Goal: Task Accomplishment & Management: Manage account settings

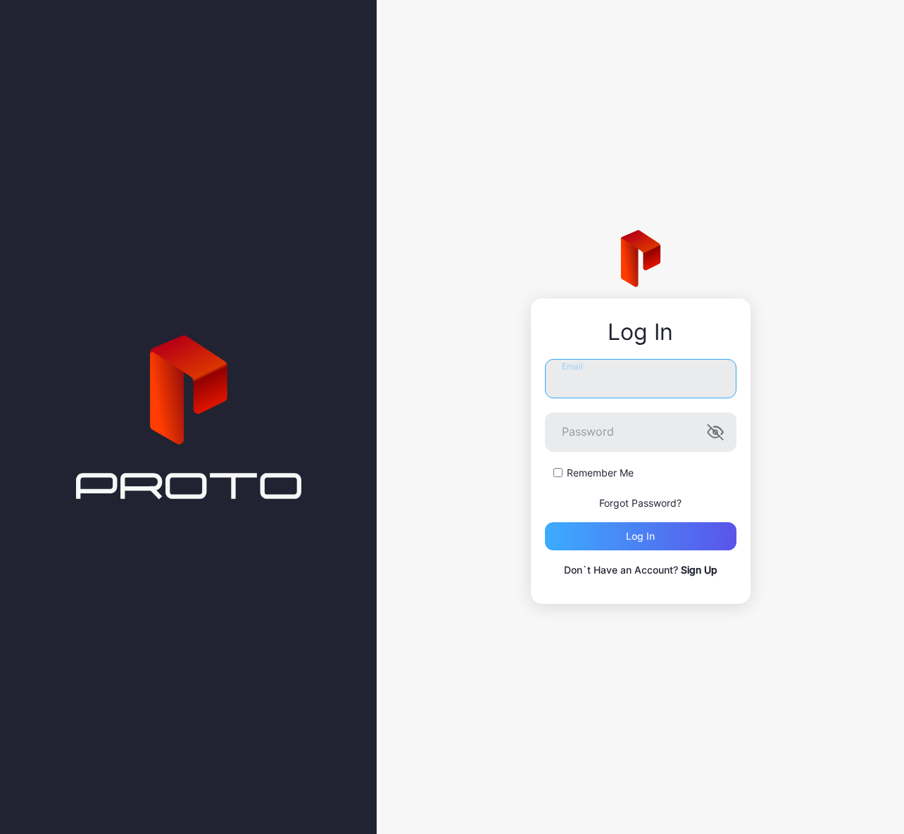
type input "**********"
click at [660, 540] on div "Log in" at bounding box center [640, 536] width 191 height 28
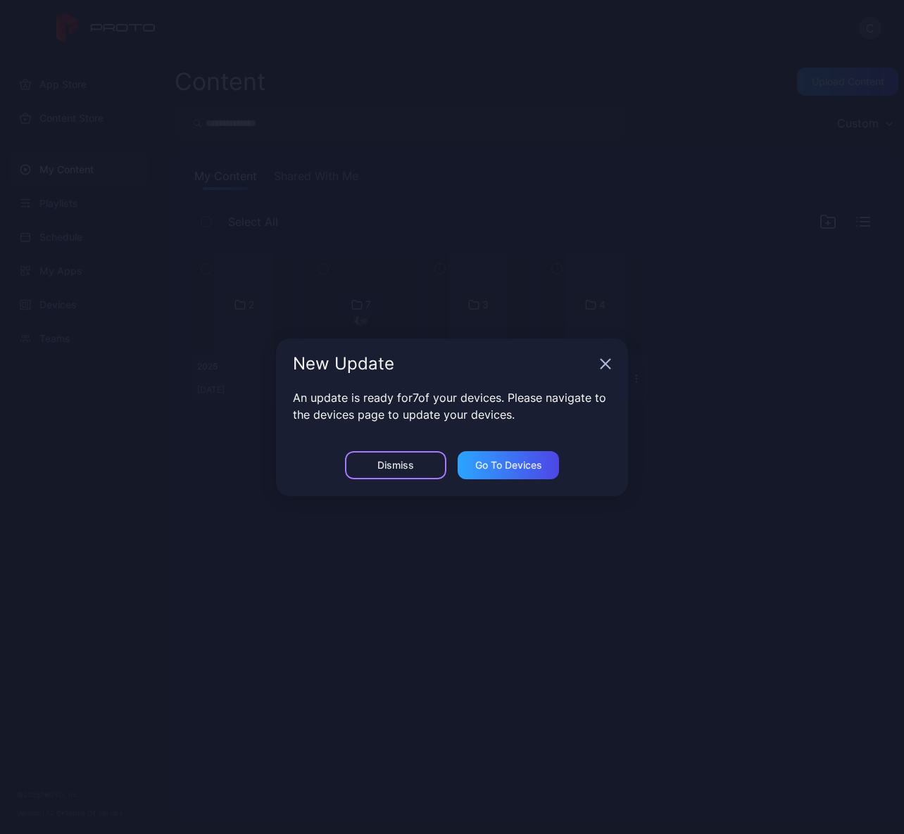
click at [404, 464] on div "Dismiss" at bounding box center [395, 465] width 37 height 11
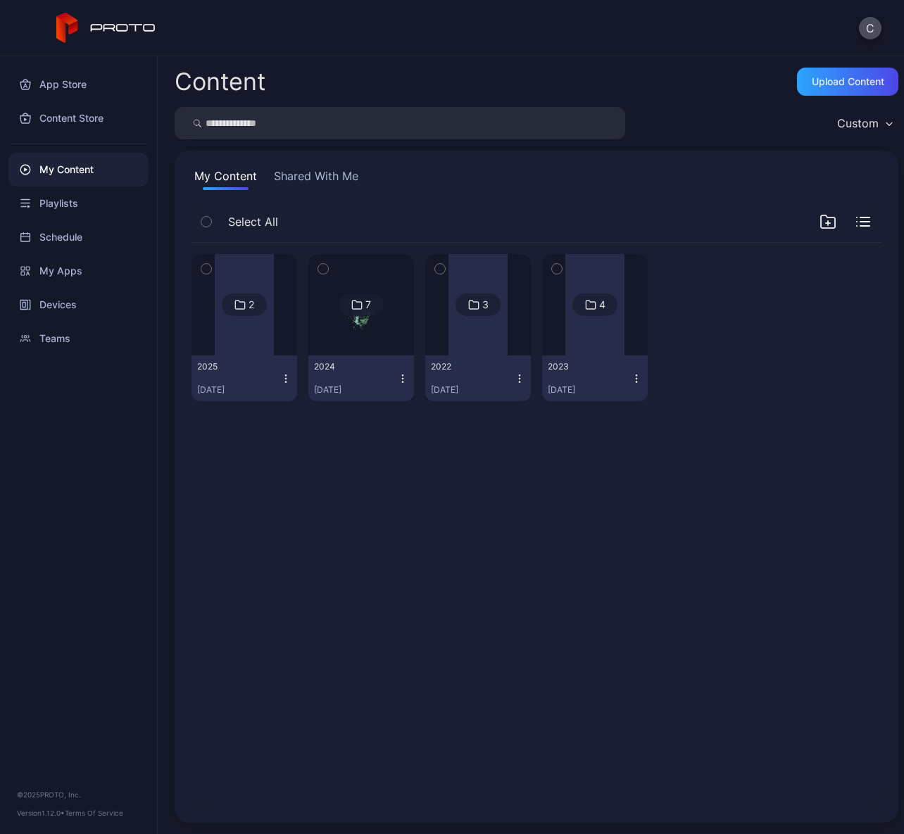
click at [220, 334] on div at bounding box center [244, 304] width 59 height 101
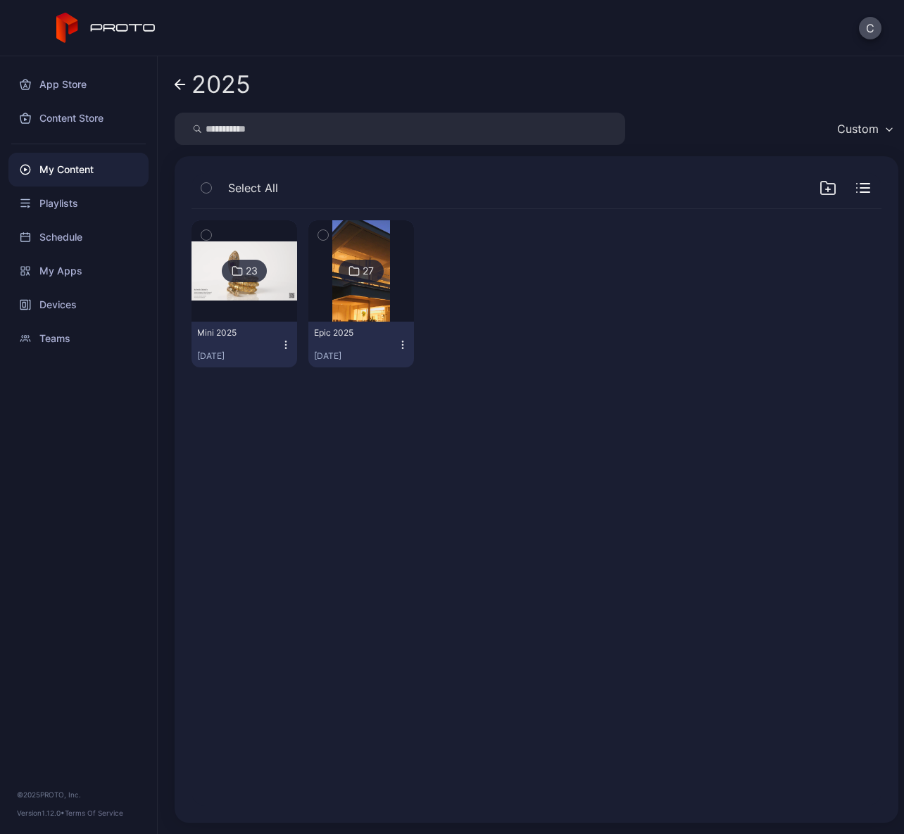
click at [491, 256] on div at bounding box center [478, 293] width 106 height 147
click at [370, 241] on img at bounding box center [360, 270] width 57 height 101
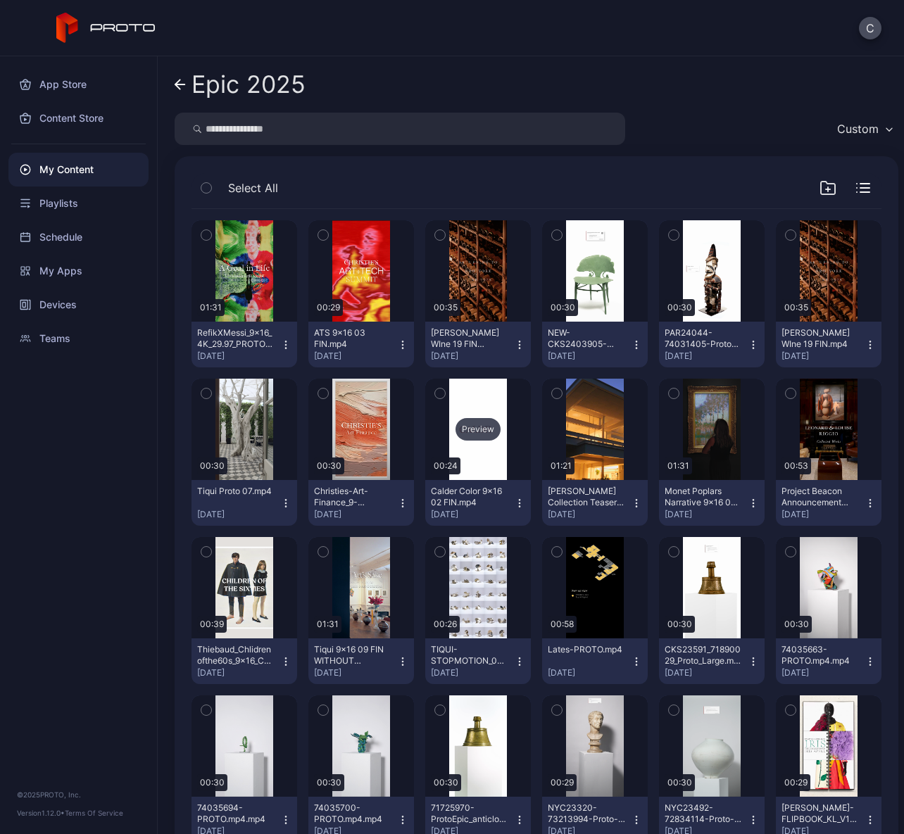
scroll to position [206, 0]
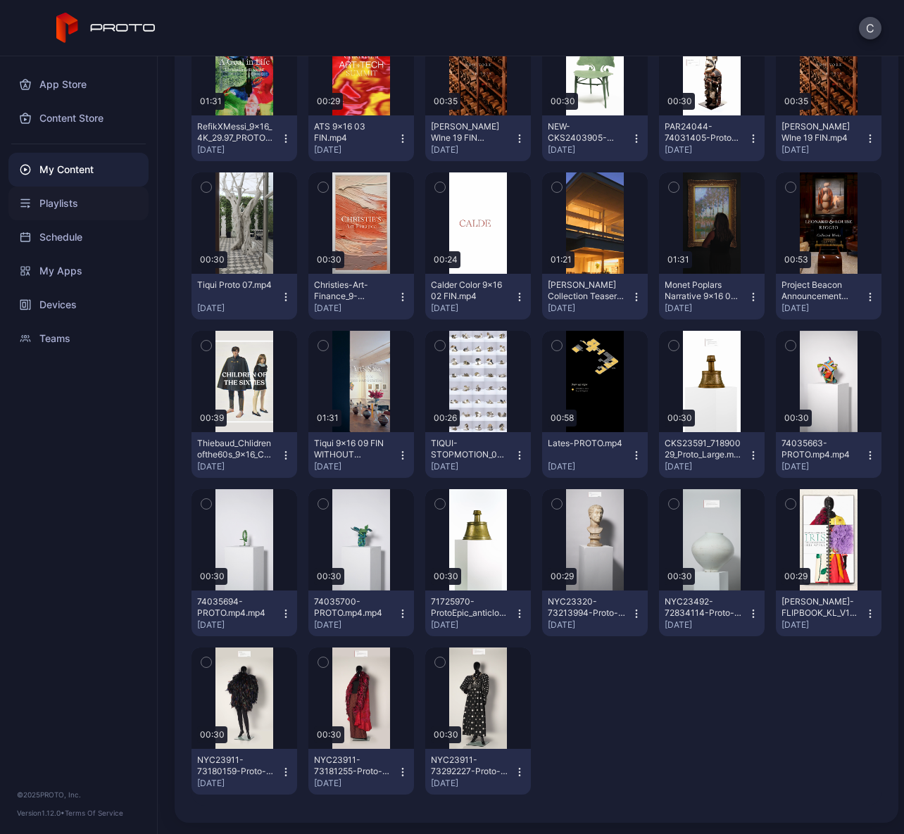
click at [69, 213] on div "Playlists" at bounding box center [78, 204] width 140 height 34
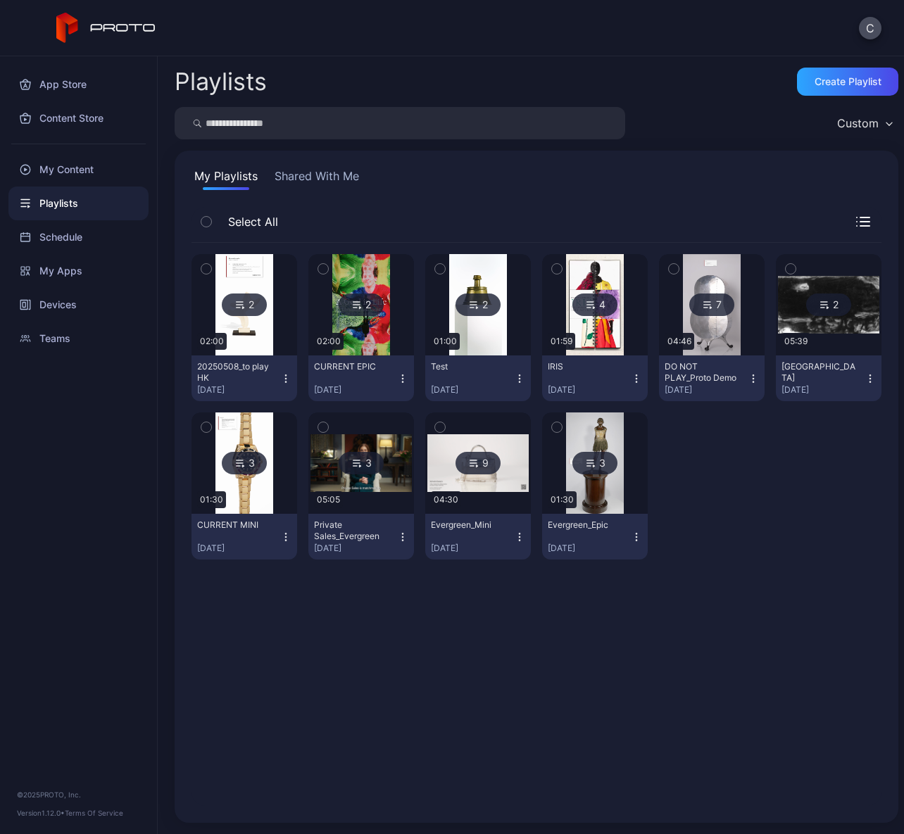
click at [381, 348] on img at bounding box center [360, 304] width 57 height 101
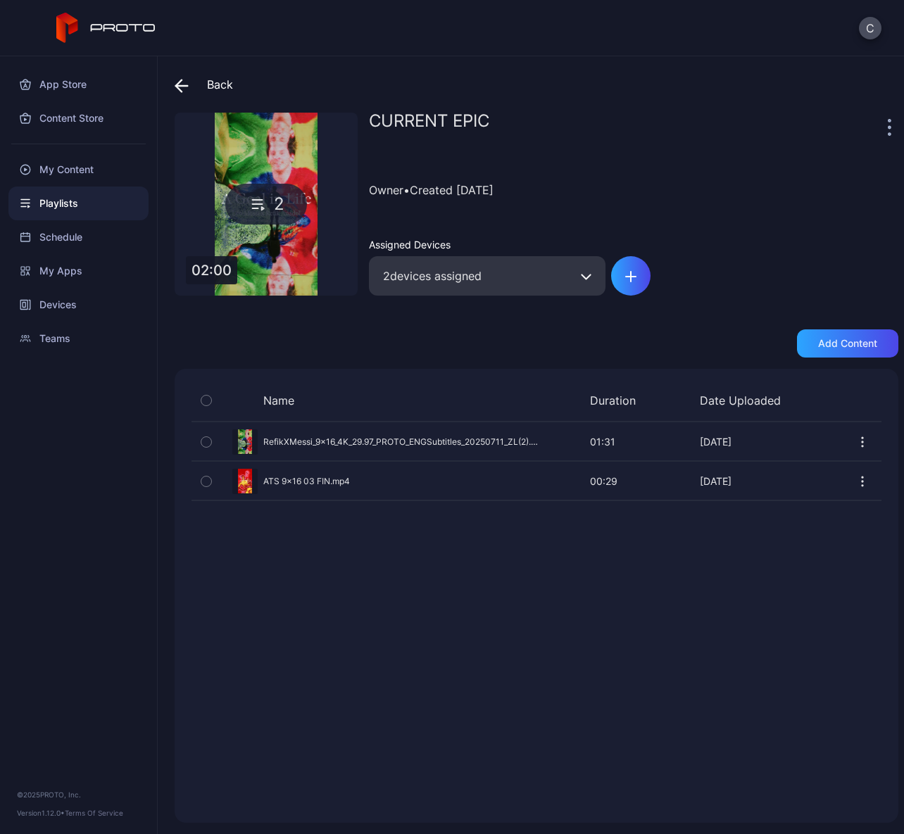
click at [540, 268] on div "2 devices assigned" at bounding box center [487, 275] width 236 height 39
click at [531, 279] on div "2 devices assigned" at bounding box center [487, 275] width 236 height 39
click at [209, 444] on icon "button" at bounding box center [206, 441] width 10 height 15
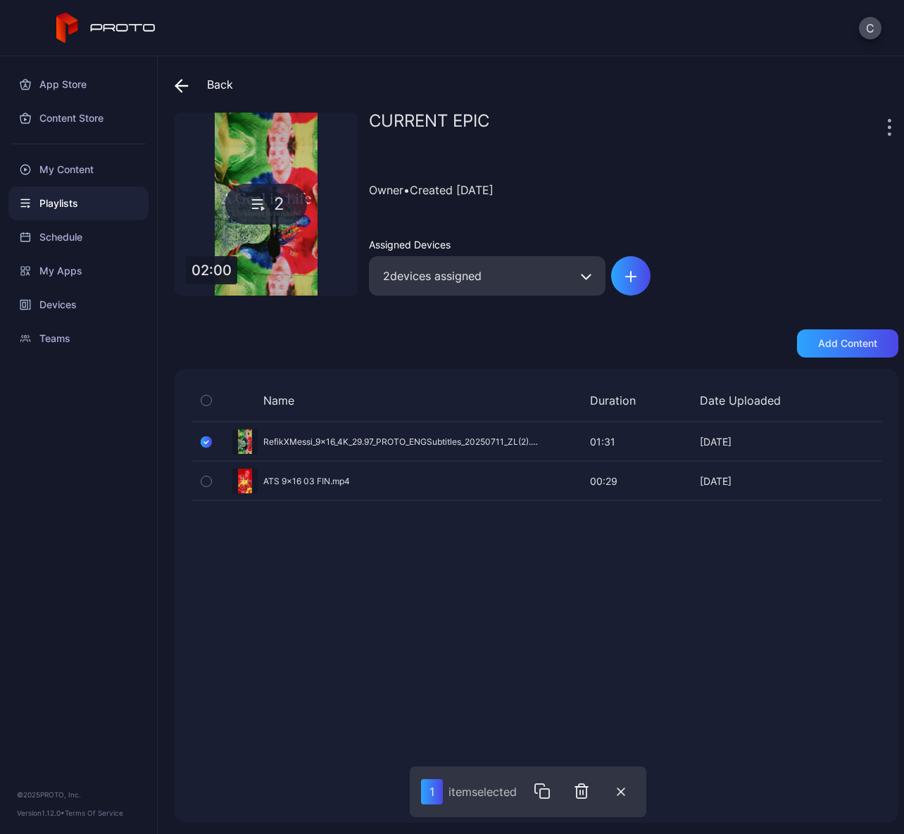
click at [448, 578] on div "Name Duration Date Uploaded Preview RefikXMessi_9x16_4K_29.97_PROTO_ENGSubtitle…" at bounding box center [536, 596] width 723 height 454
click at [431, 570] on div "Name Duration Date Uploaded Preview RefikXMessi_9x16_4K_29.97_PROTO_ENGSubtitle…" at bounding box center [536, 596] width 723 height 454
click at [255, 526] on div "Name Duration Date Uploaded Preview RefikXMessi_9x16_4K_29.97_PROTO_ENGSubtitle…" at bounding box center [536, 596] width 723 height 454
click at [84, 166] on div "My Content" at bounding box center [78, 170] width 140 height 34
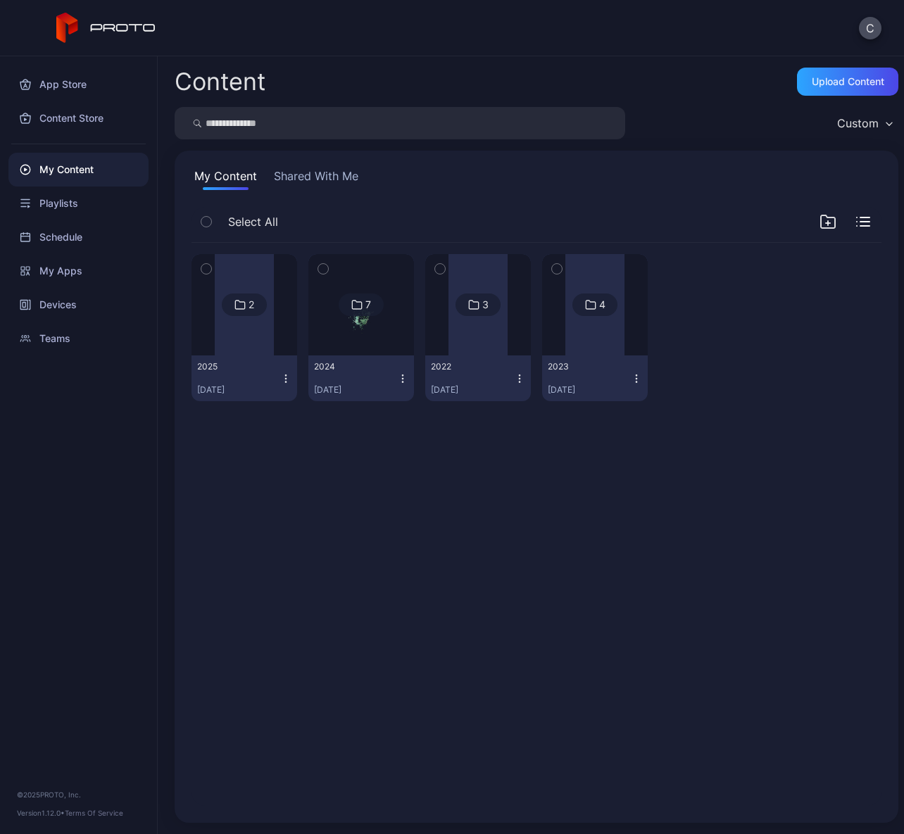
click at [241, 346] on div at bounding box center [244, 304] width 59 height 101
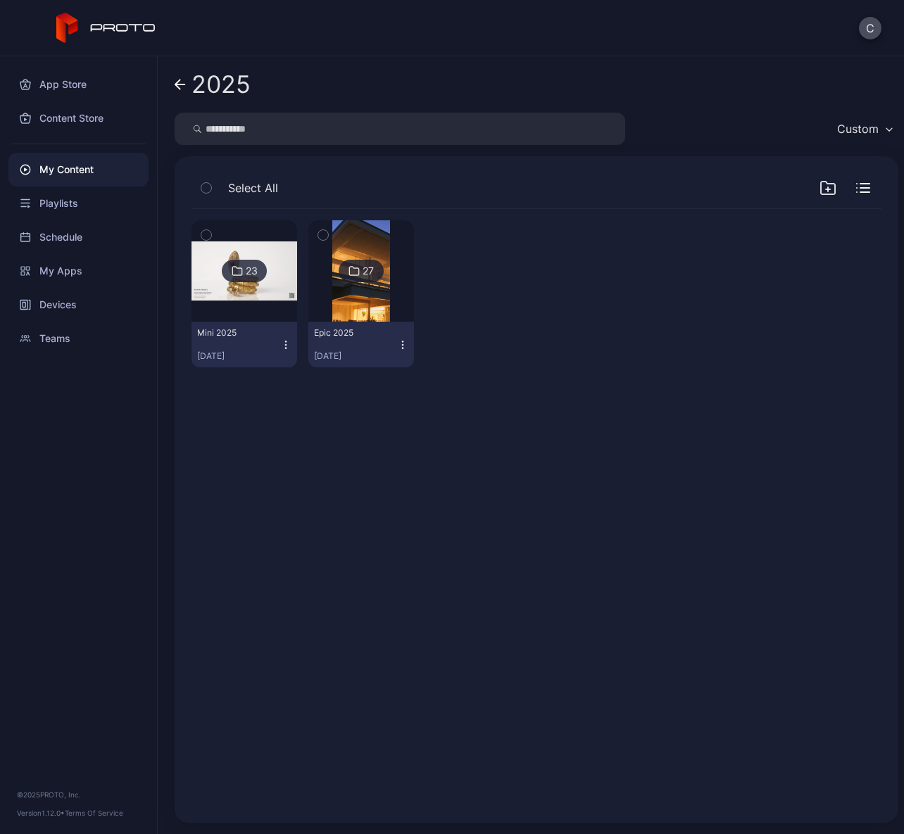
click at [332, 308] on img at bounding box center [360, 270] width 57 height 101
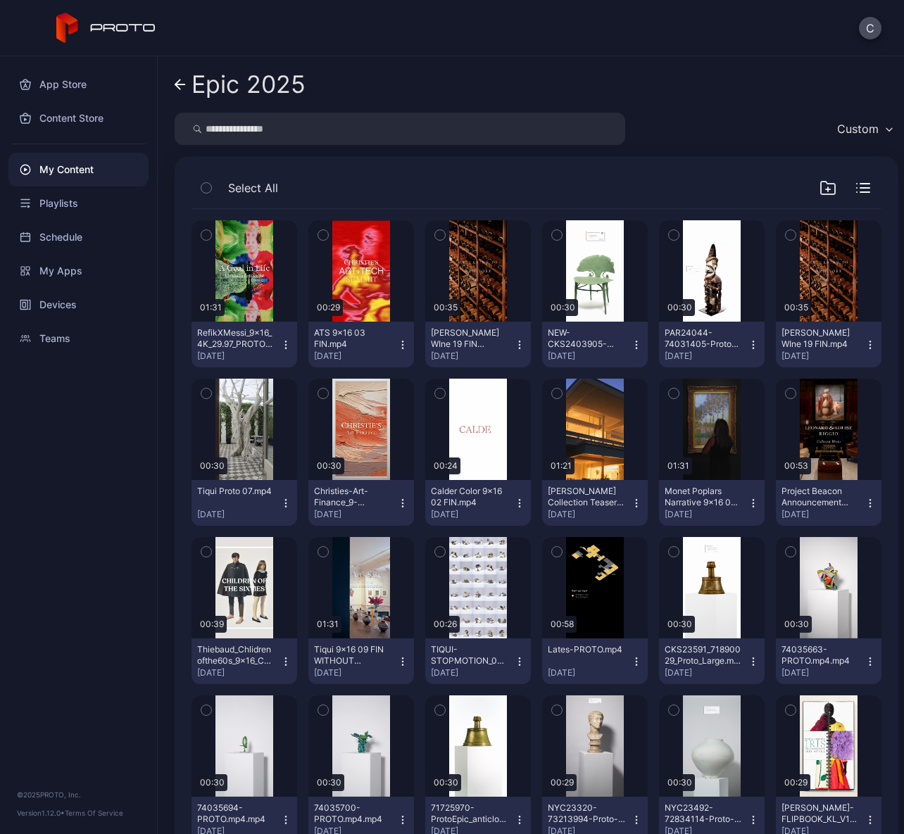
click at [209, 239] on icon "button" at bounding box center [206, 234] width 10 height 15
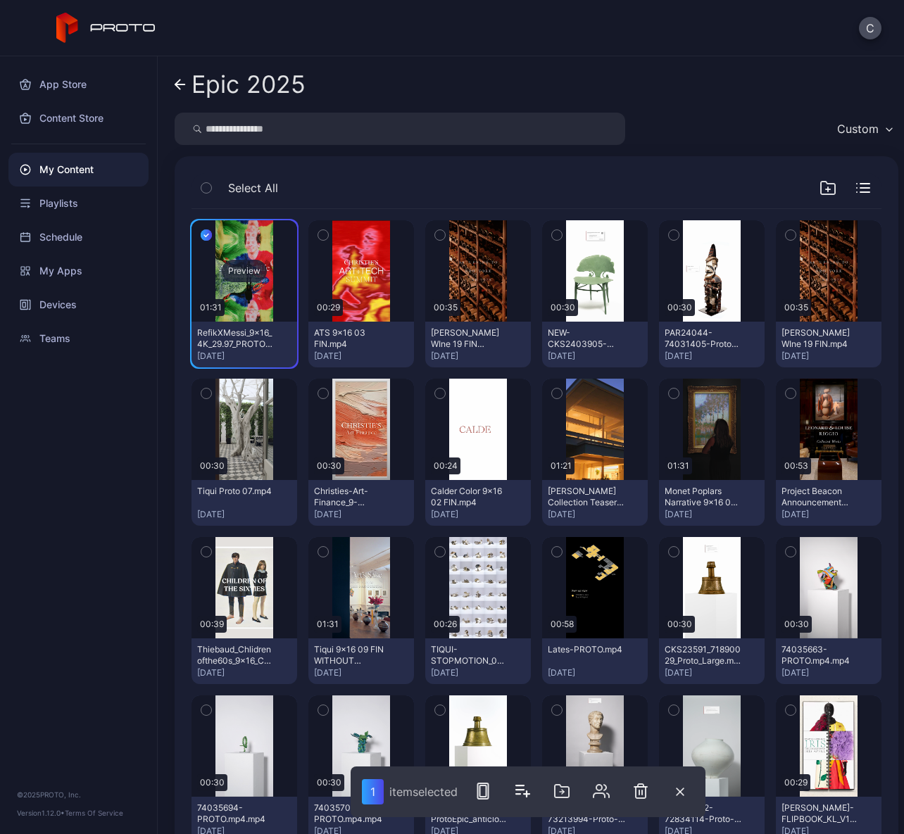
click at [266, 296] on div "Preview" at bounding box center [244, 270] width 106 height 101
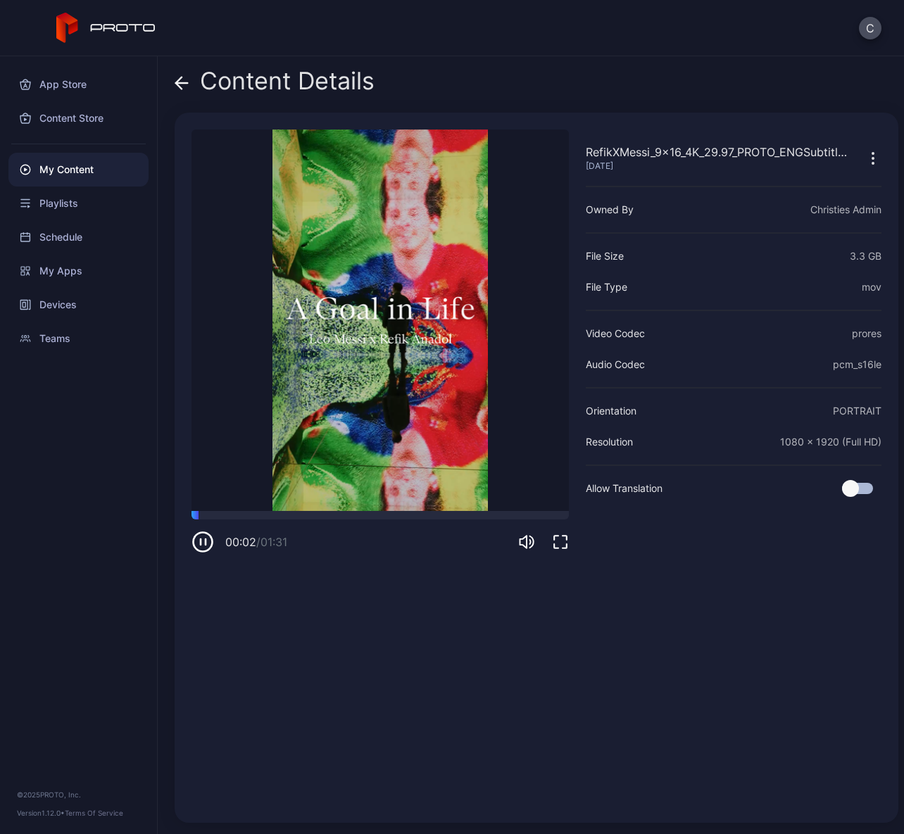
click at [183, 88] on icon at bounding box center [182, 83] width 14 height 14
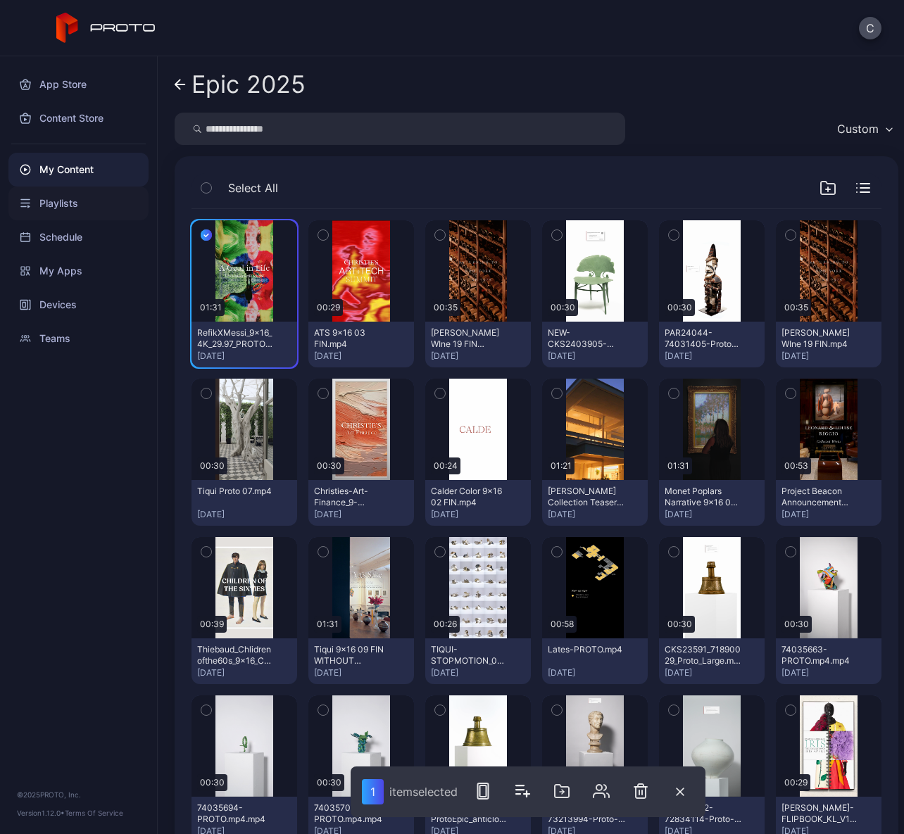
click at [78, 203] on div "Playlists" at bounding box center [78, 204] width 140 height 34
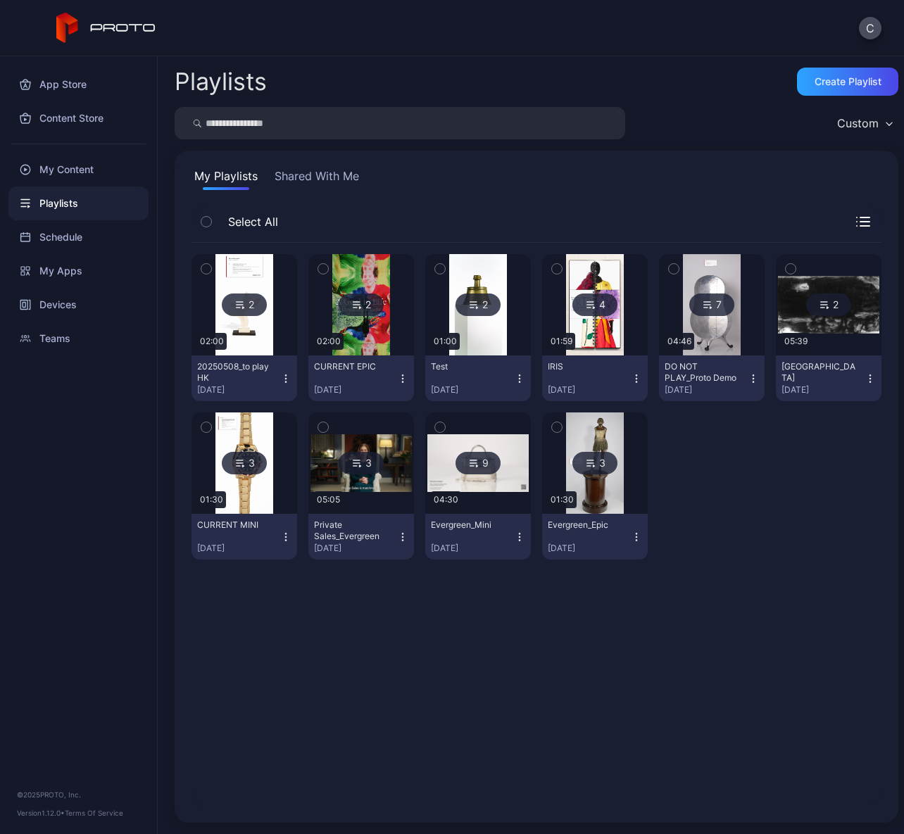
click at [339, 382] on div "CURRENT EPIC [DATE]" at bounding box center [355, 378] width 83 height 34
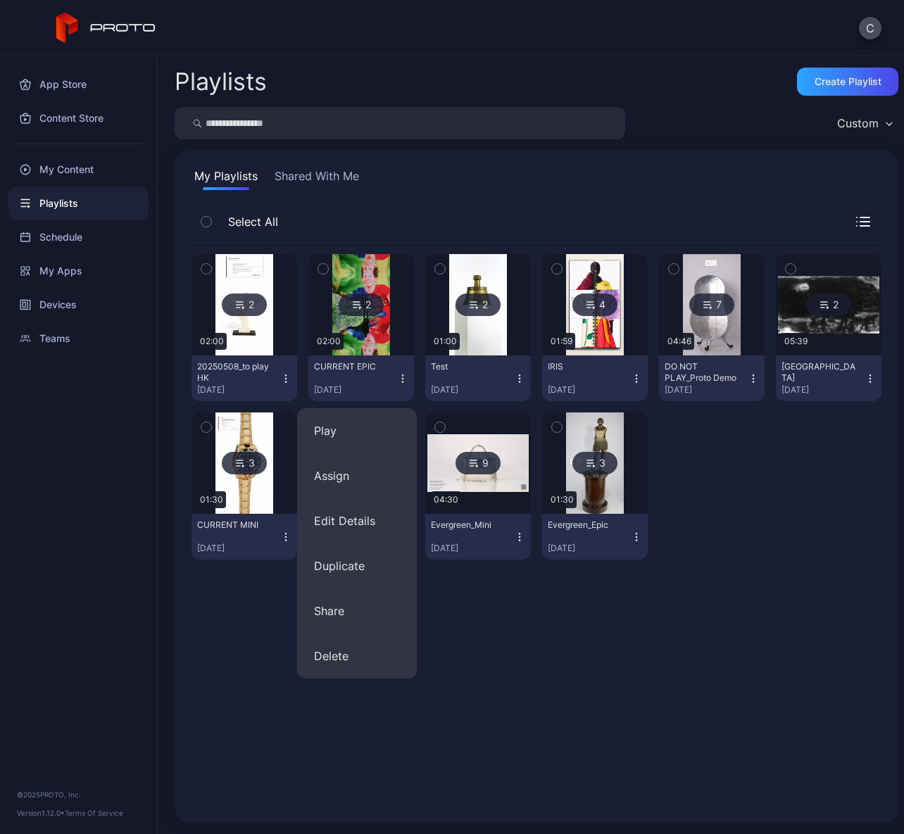
click at [335, 377] on div "CURRENT EPIC [DATE]" at bounding box center [355, 378] width 83 height 34
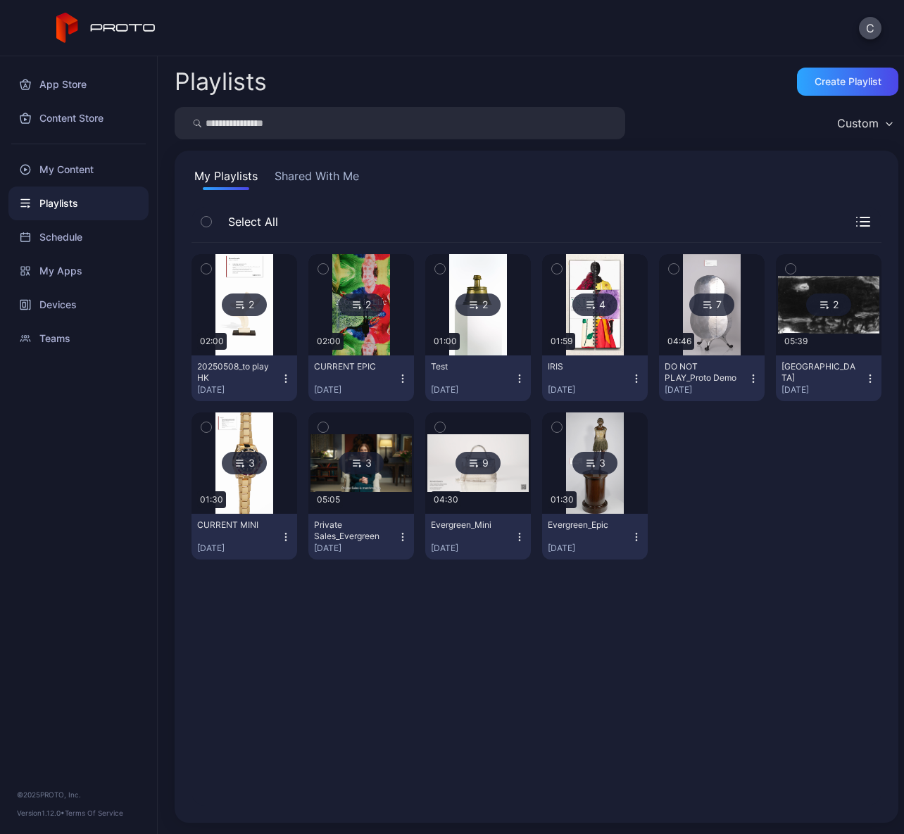
click at [360, 381] on div "CURRENT EPIC [DATE]" at bounding box center [355, 378] width 83 height 34
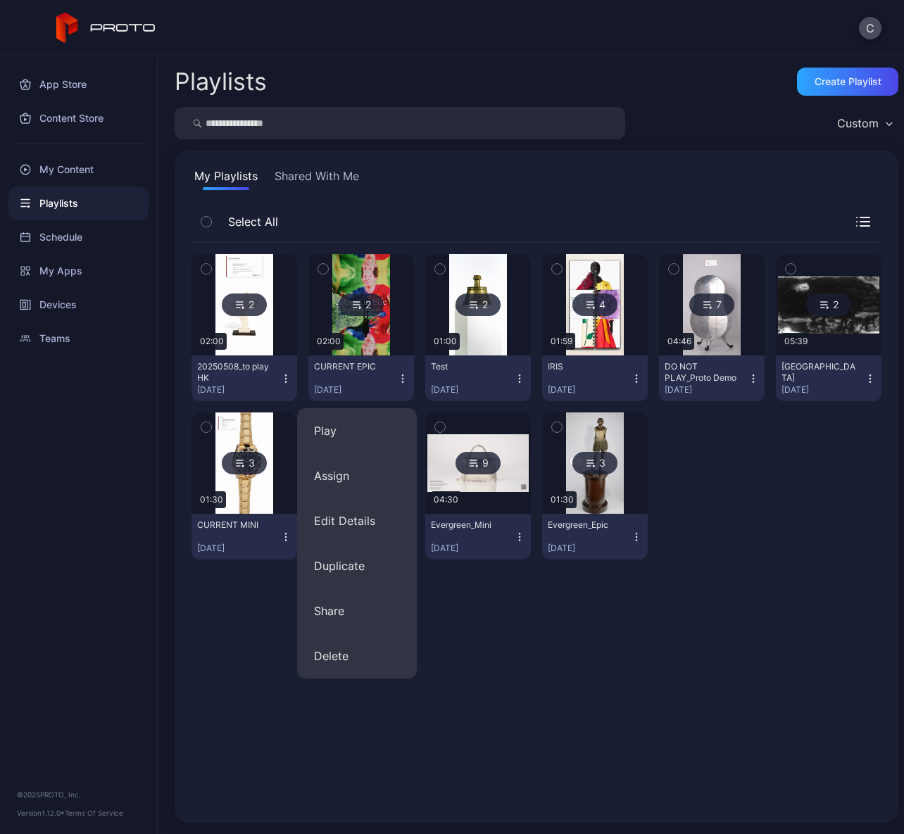
click at [567, 655] on div "2 02:00 20250508_to play HK [DATE] 2 02:00 CURRENT EPIC [DATE] 2 01:00 Test [DA…" at bounding box center [536, 524] width 690 height 563
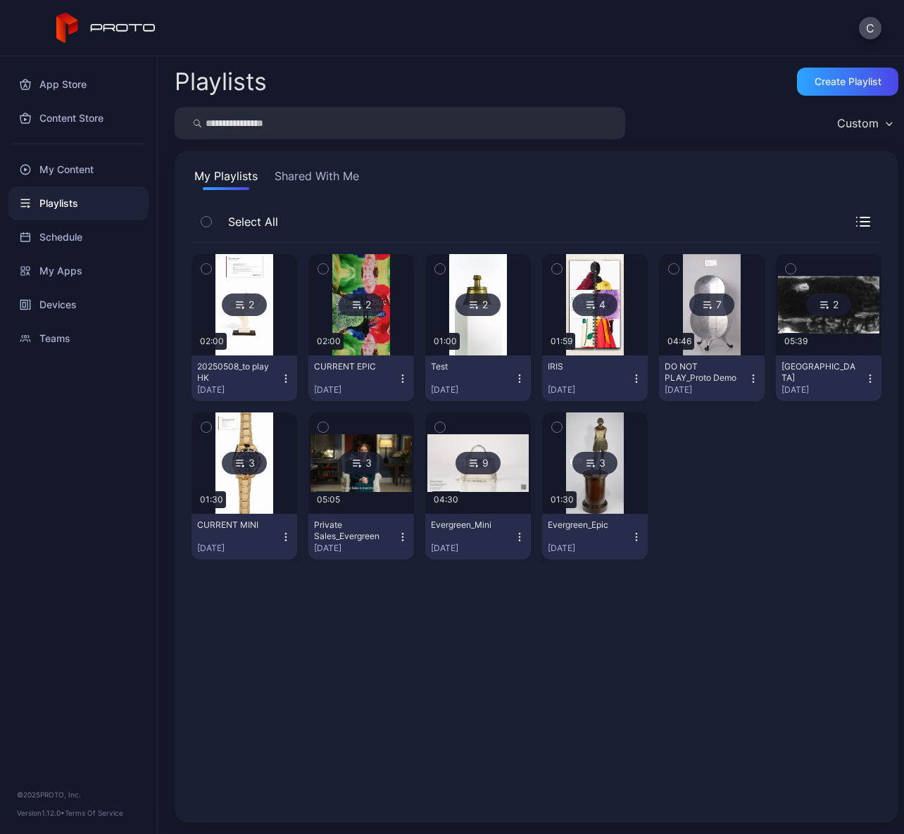
click at [460, 379] on div "Test [DATE]" at bounding box center [472, 378] width 83 height 34
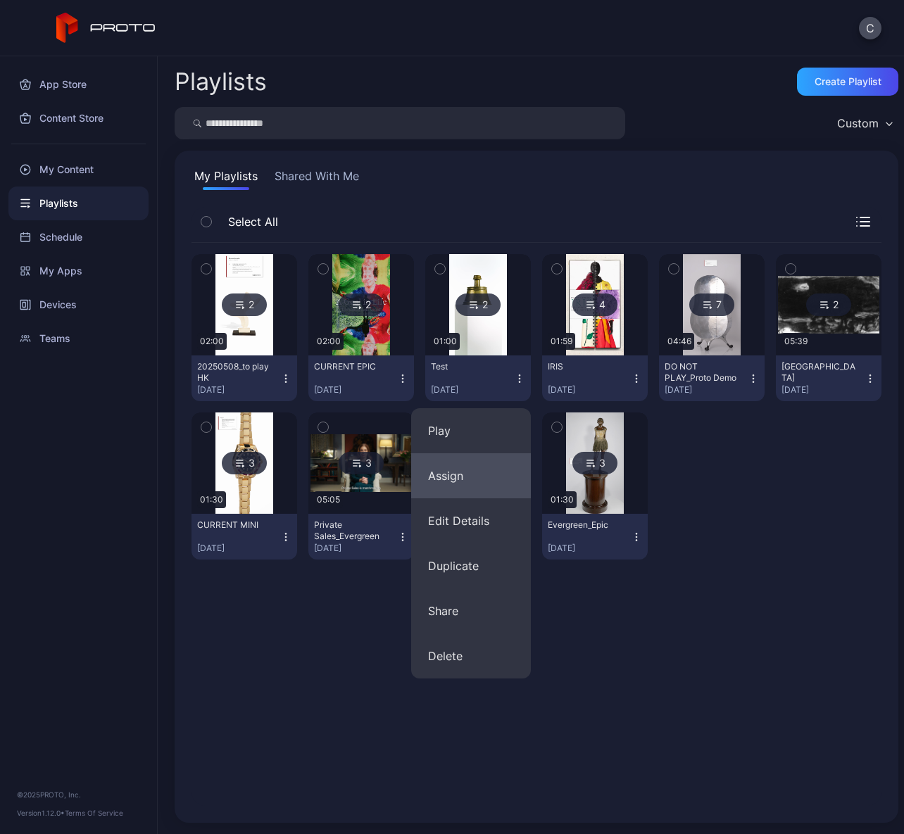
click at [472, 476] on button "Assign" at bounding box center [471, 475] width 120 height 45
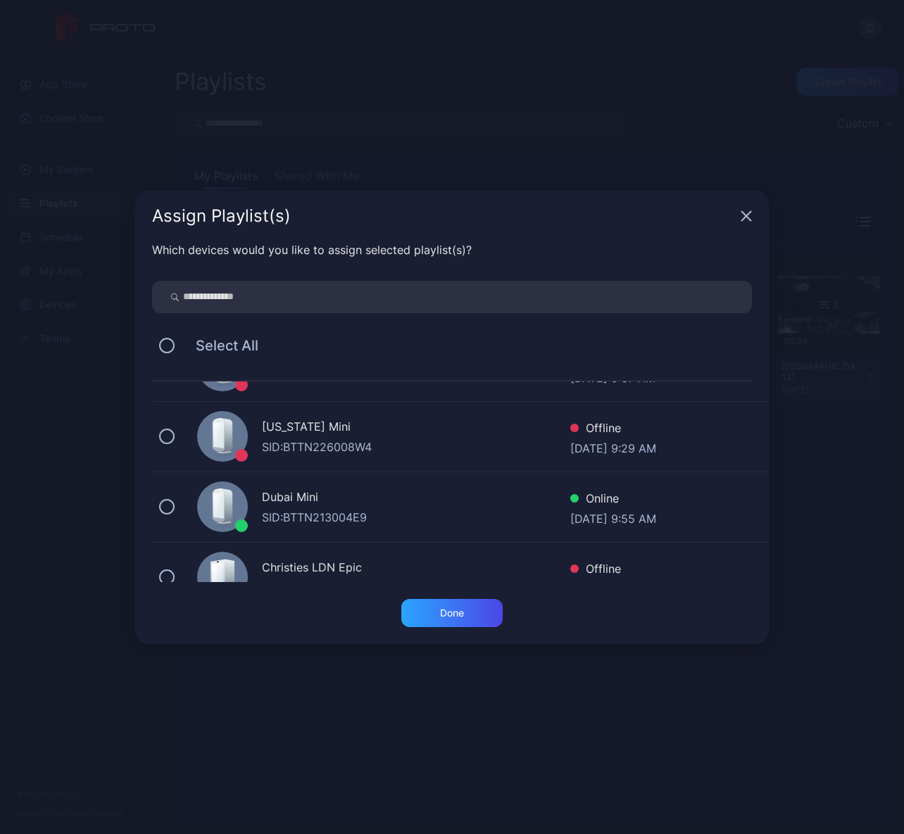
scroll to position [714, 0]
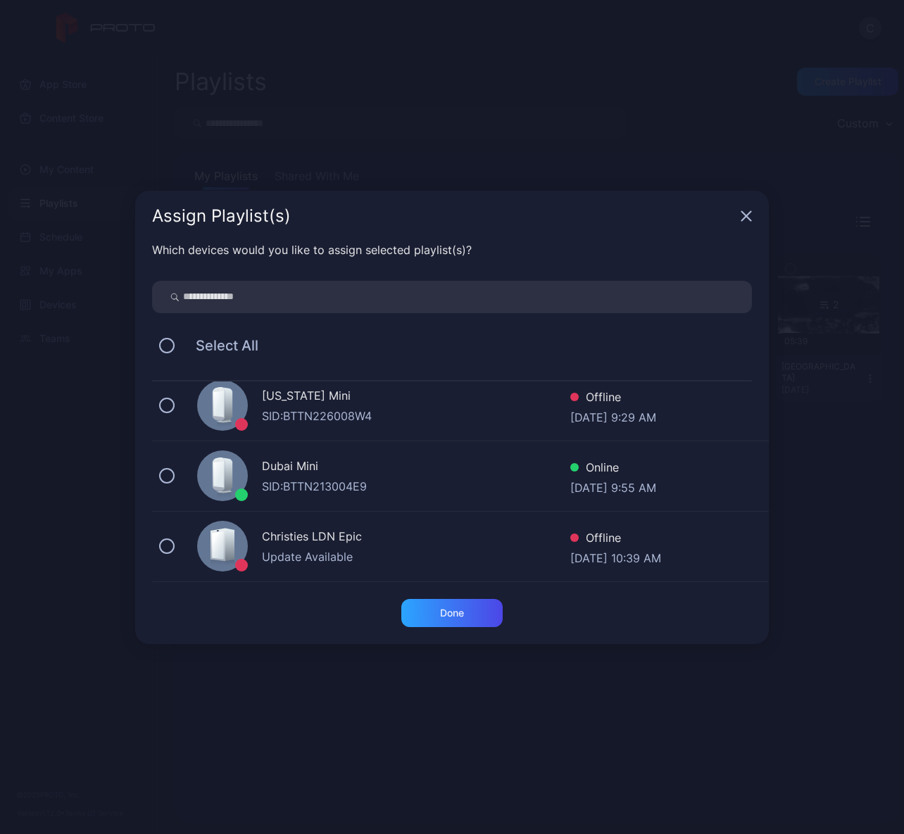
click at [752, 223] on div "Assign Playlist(s)" at bounding box center [451, 216] width 633 height 51
click at [746, 212] on icon "button" at bounding box center [745, 215] width 11 height 11
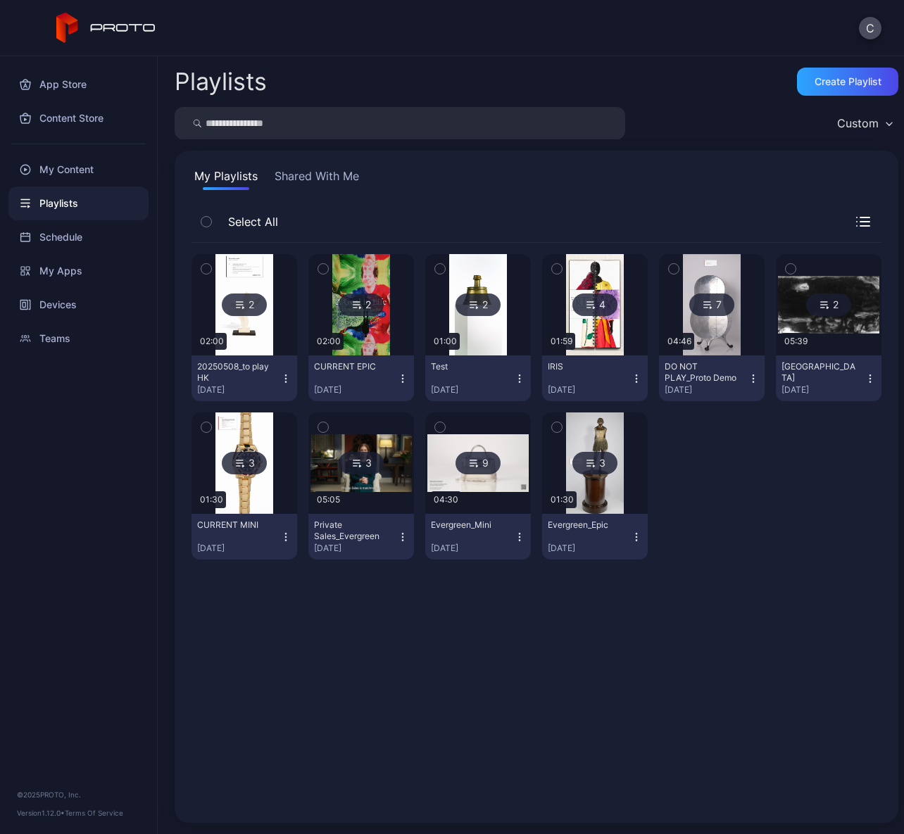
click at [93, 207] on div "Playlists" at bounding box center [78, 204] width 140 height 34
click at [80, 165] on div "My Content" at bounding box center [78, 170] width 140 height 34
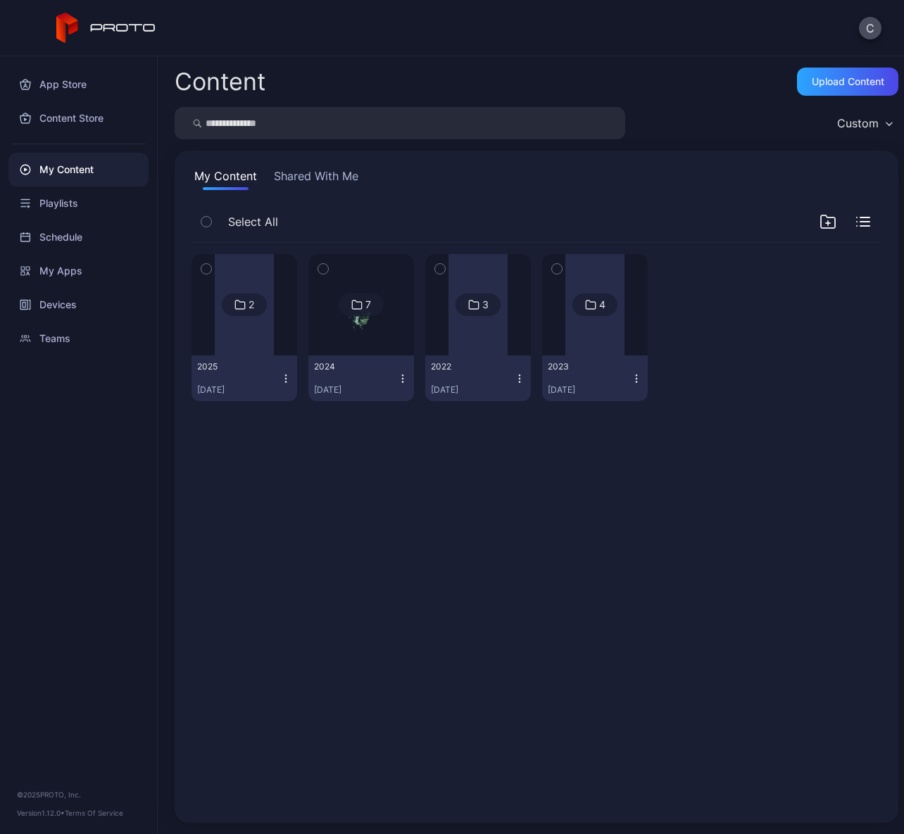
click at [254, 343] on div at bounding box center [244, 304] width 59 height 101
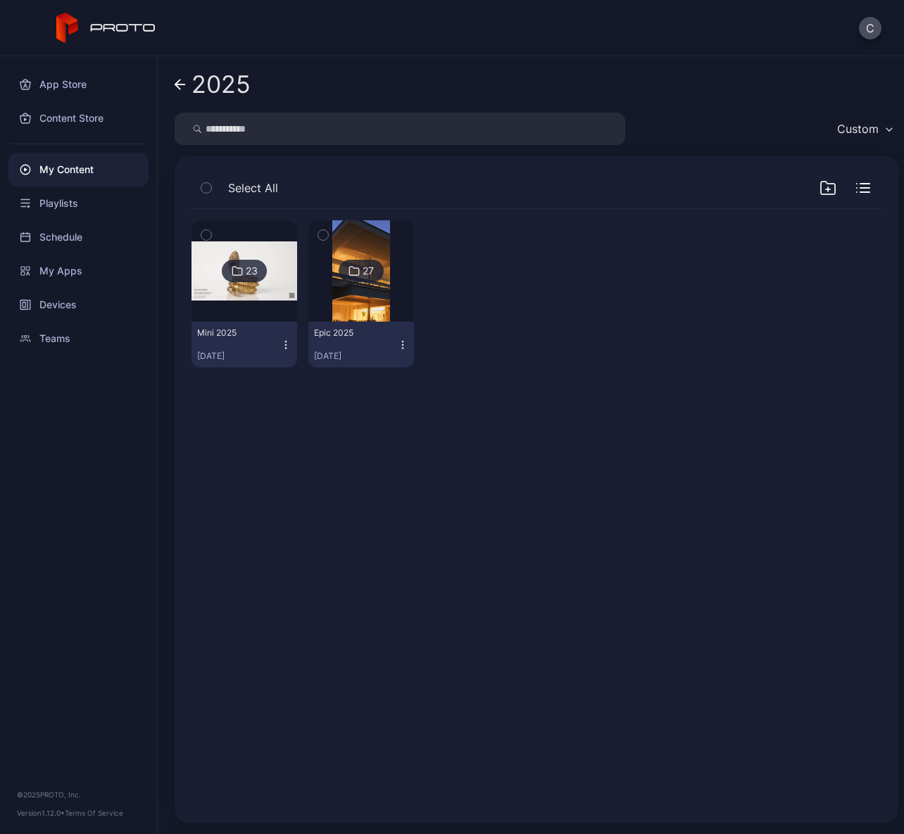
click at [239, 312] on div at bounding box center [244, 270] width 101 height 101
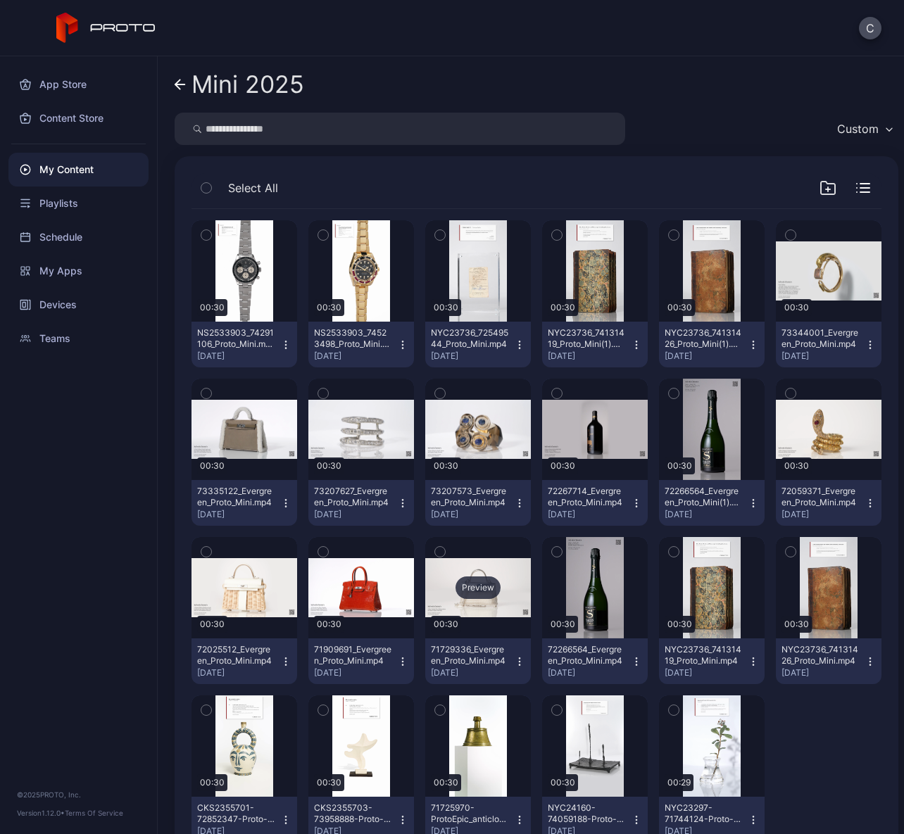
scroll to position [48, 0]
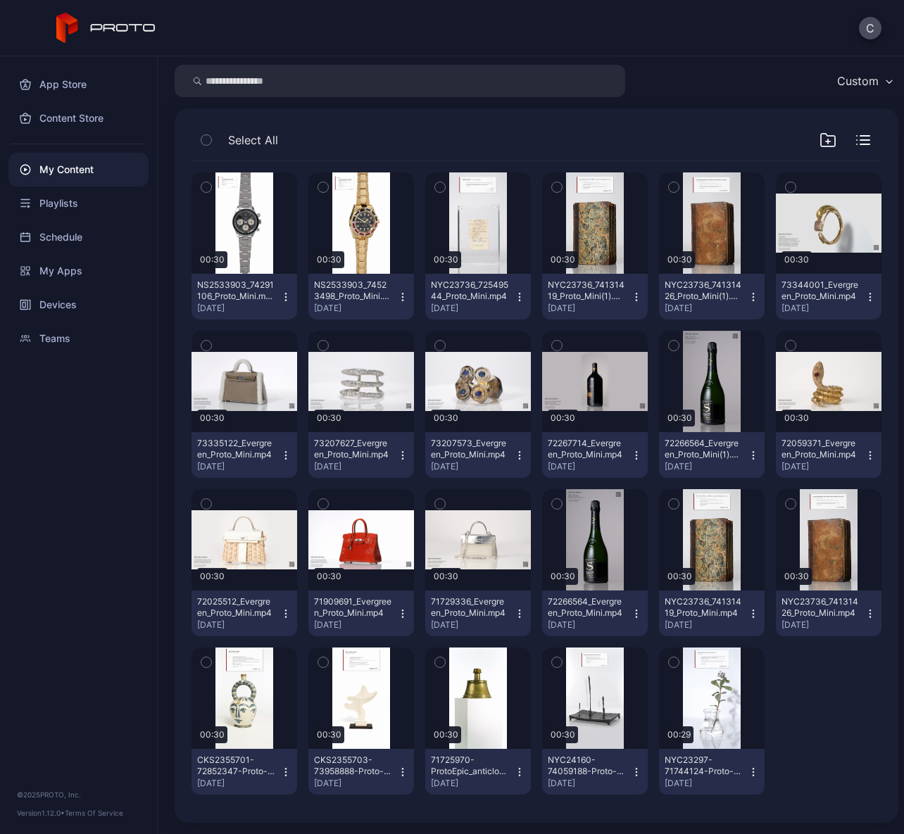
click at [430, 360] on button "button" at bounding box center [440, 346] width 30 height 30
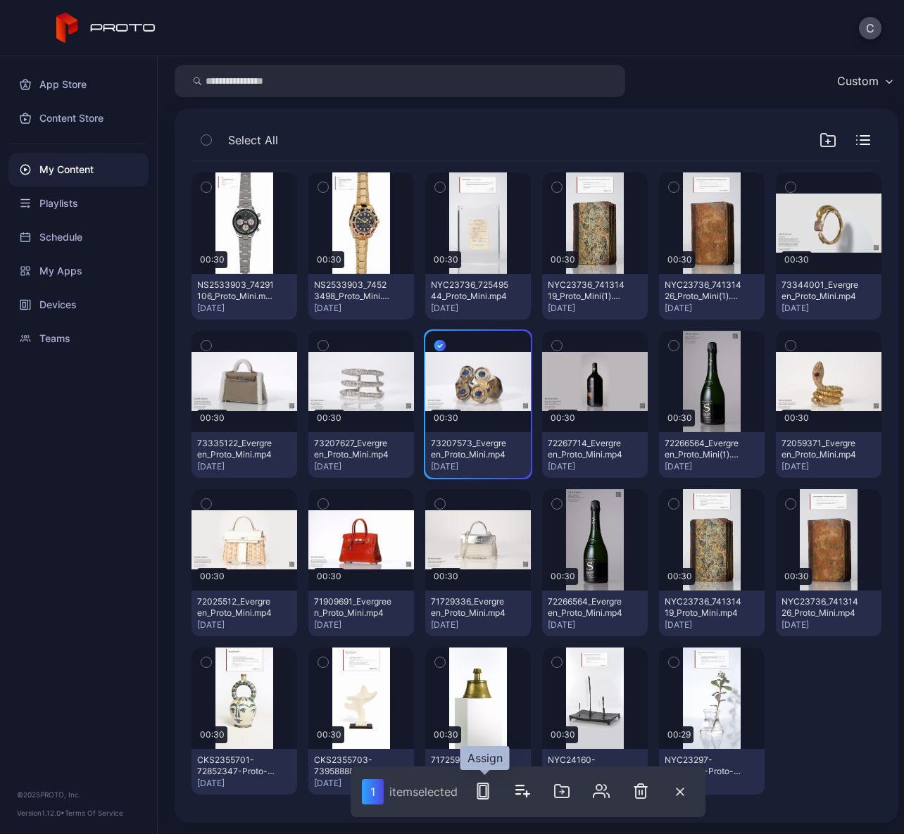
click at [497, 793] on button "button" at bounding box center [483, 791] width 28 height 28
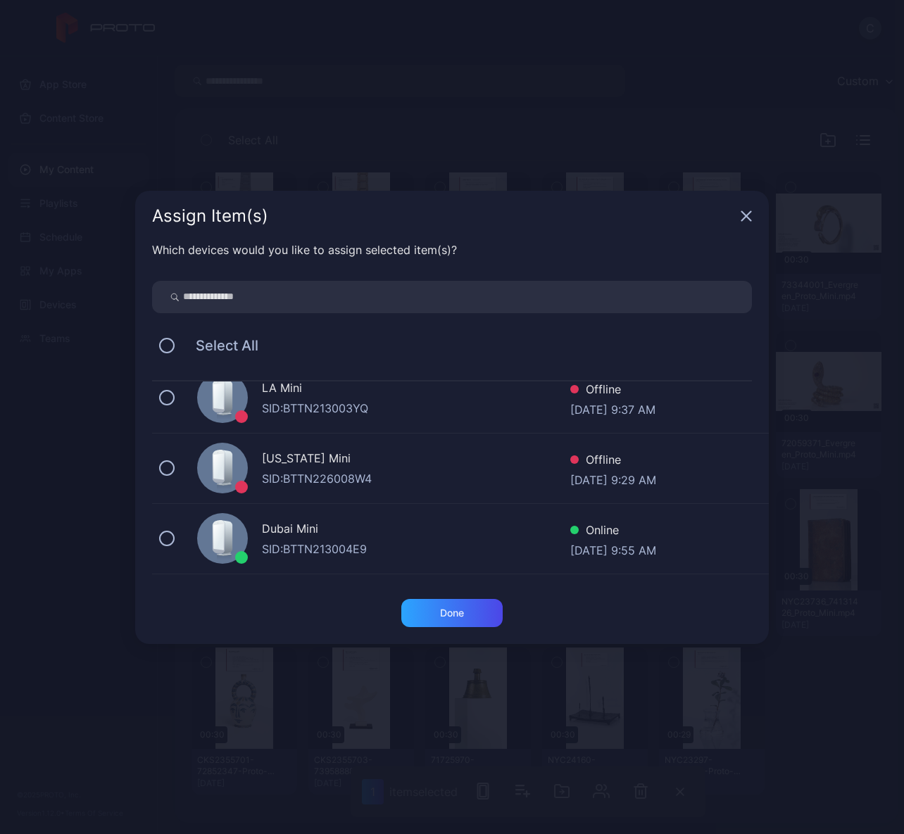
scroll to position [714, 0]
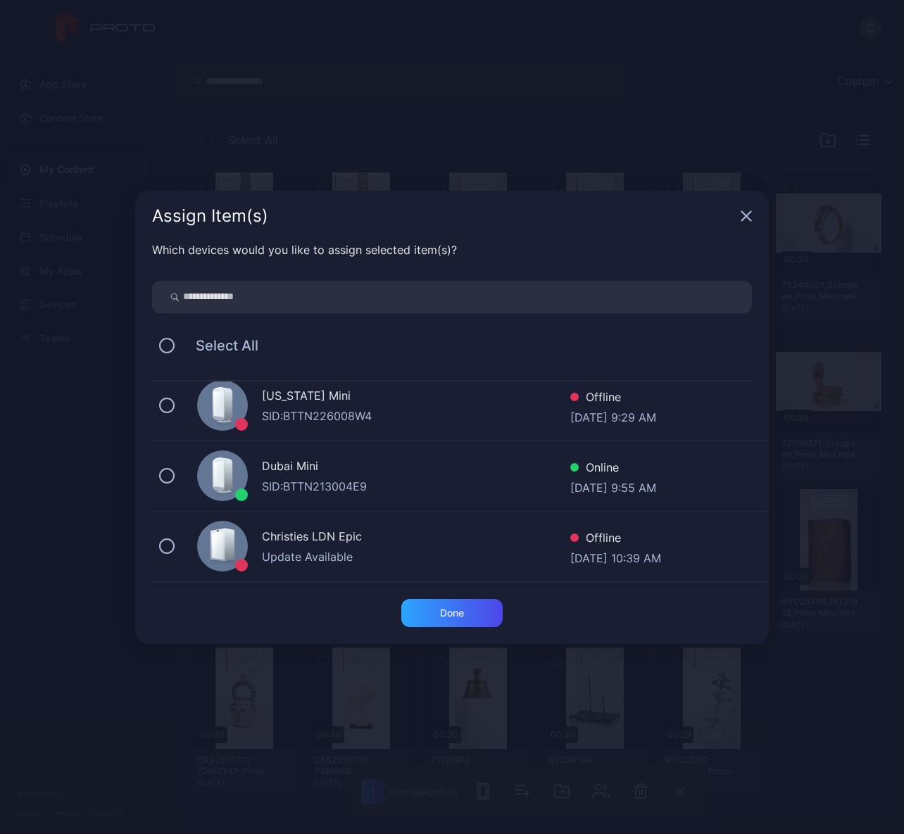
click at [416, 488] on div "SID: BTTN213004E9" at bounding box center [416, 486] width 308 height 17
click at [481, 617] on div "Done" at bounding box center [451, 613] width 101 height 28
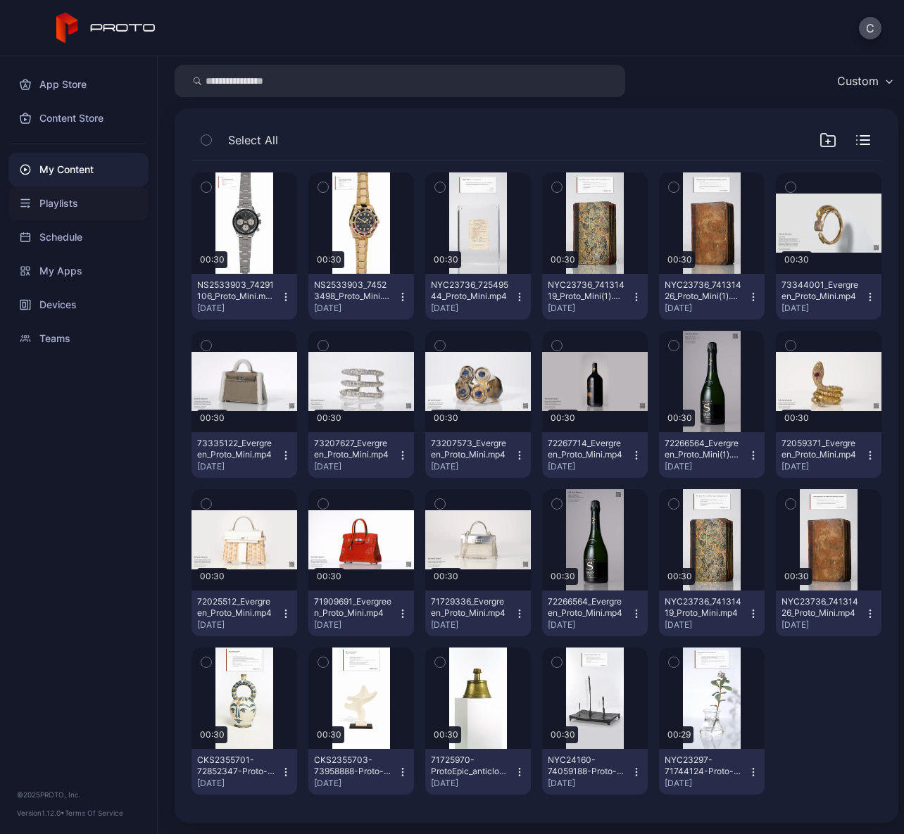
click at [84, 204] on div "Playlists" at bounding box center [78, 204] width 140 height 34
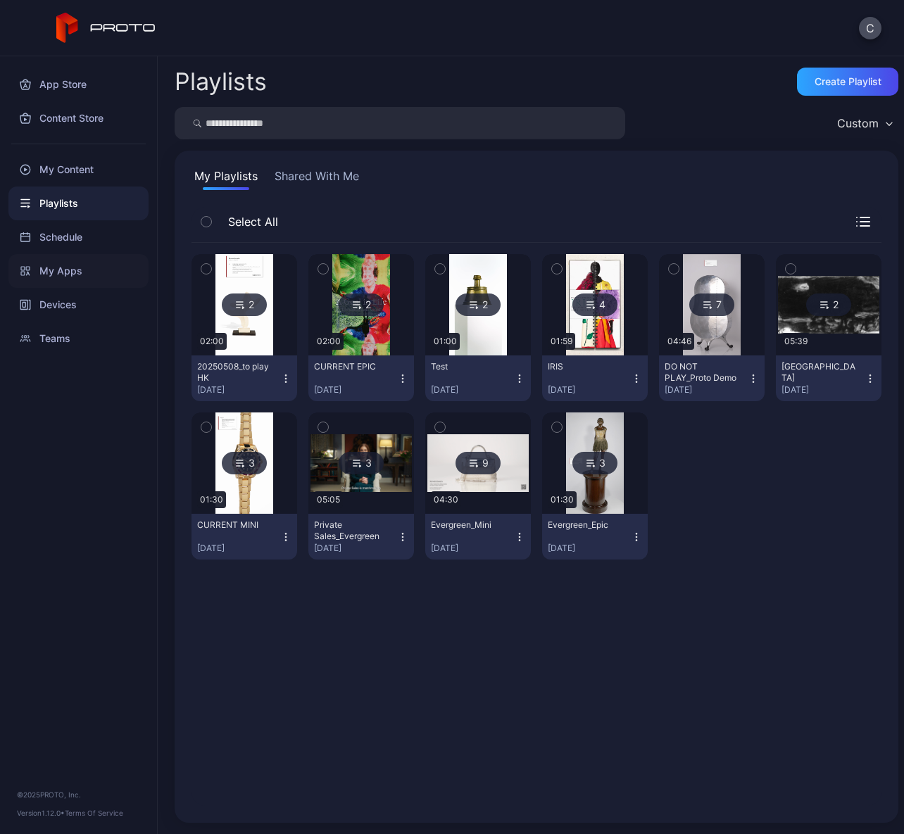
click at [113, 268] on div "My Apps" at bounding box center [78, 271] width 140 height 34
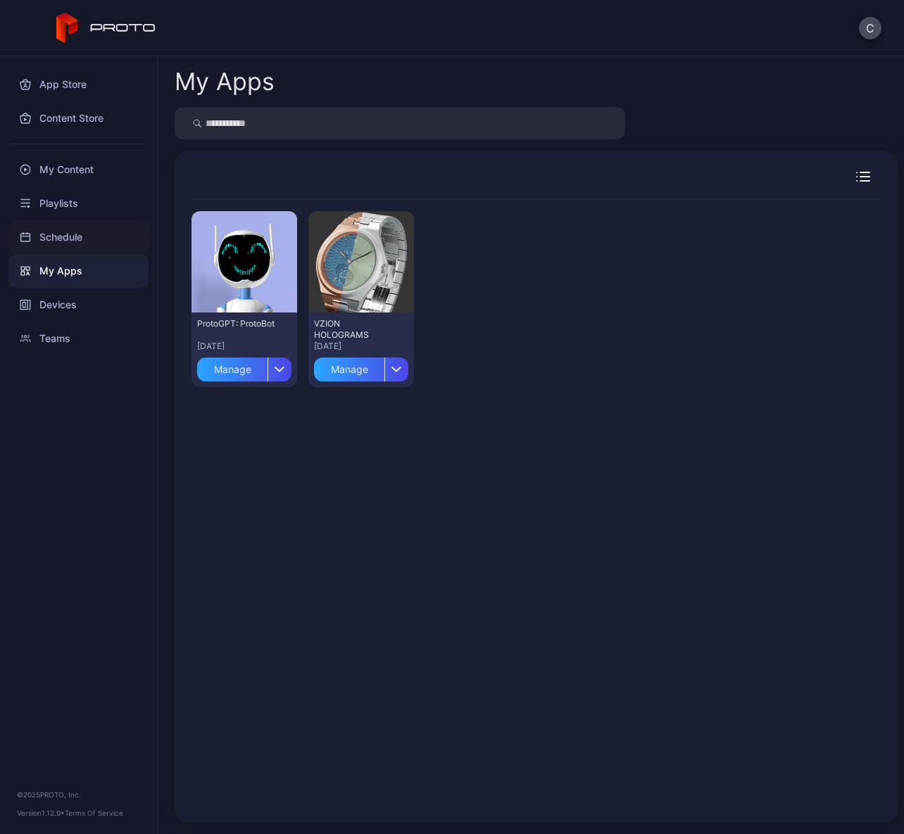
click at [90, 227] on div "Schedule" at bounding box center [78, 237] width 140 height 34
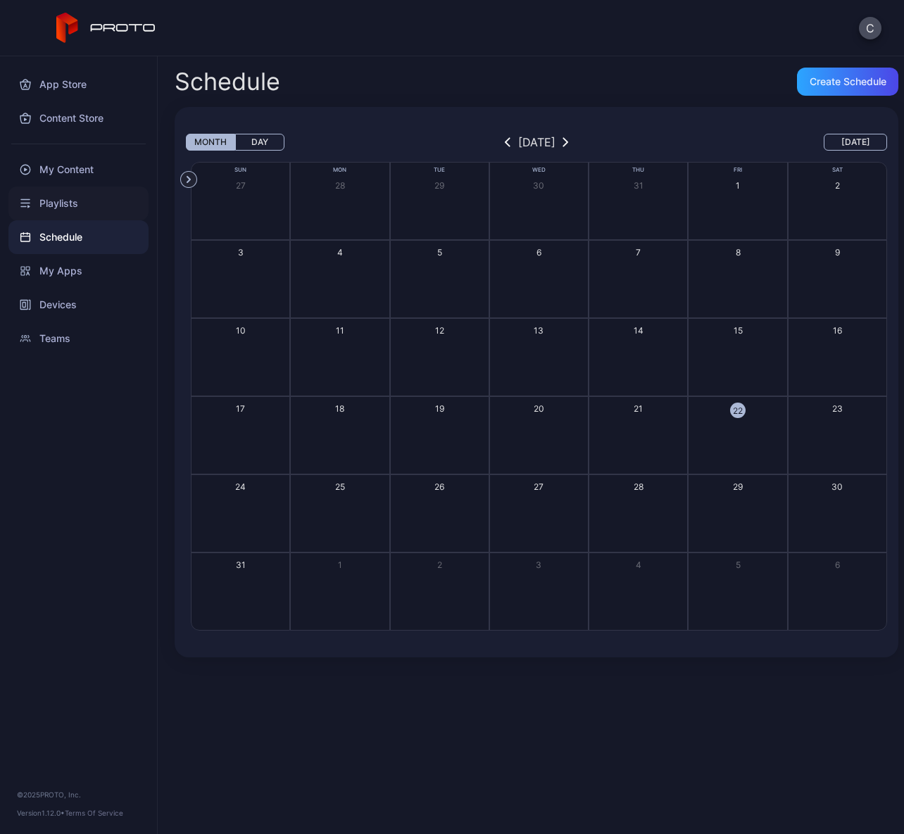
click at [79, 204] on div "Playlists" at bounding box center [78, 204] width 140 height 34
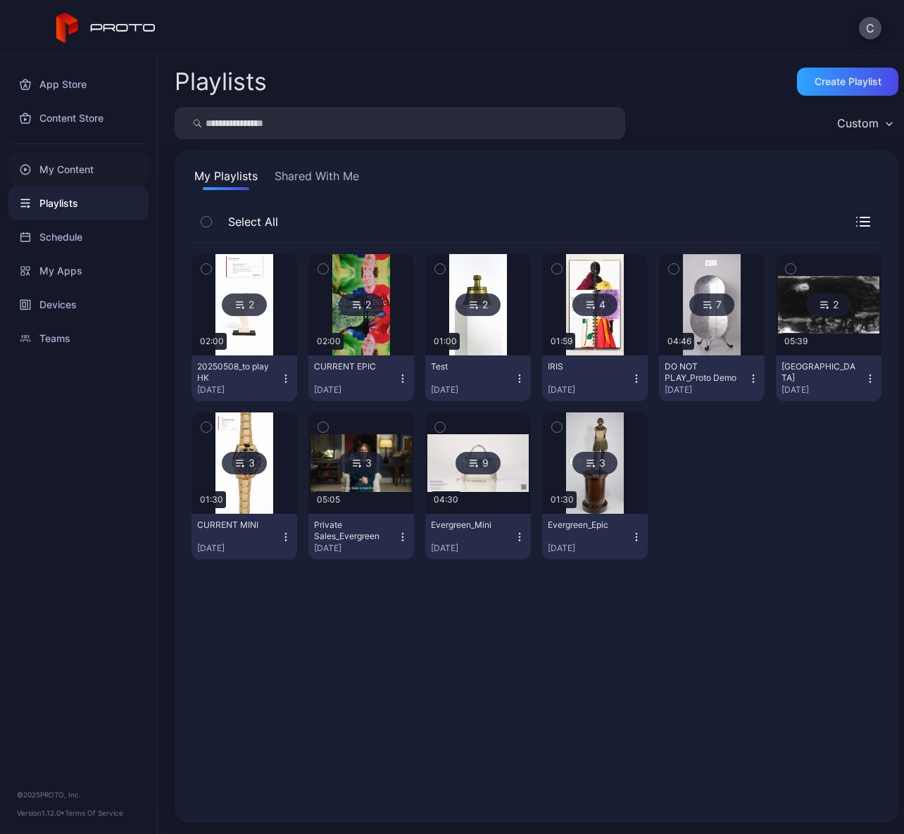
click at [59, 169] on div "My Content" at bounding box center [78, 170] width 140 height 34
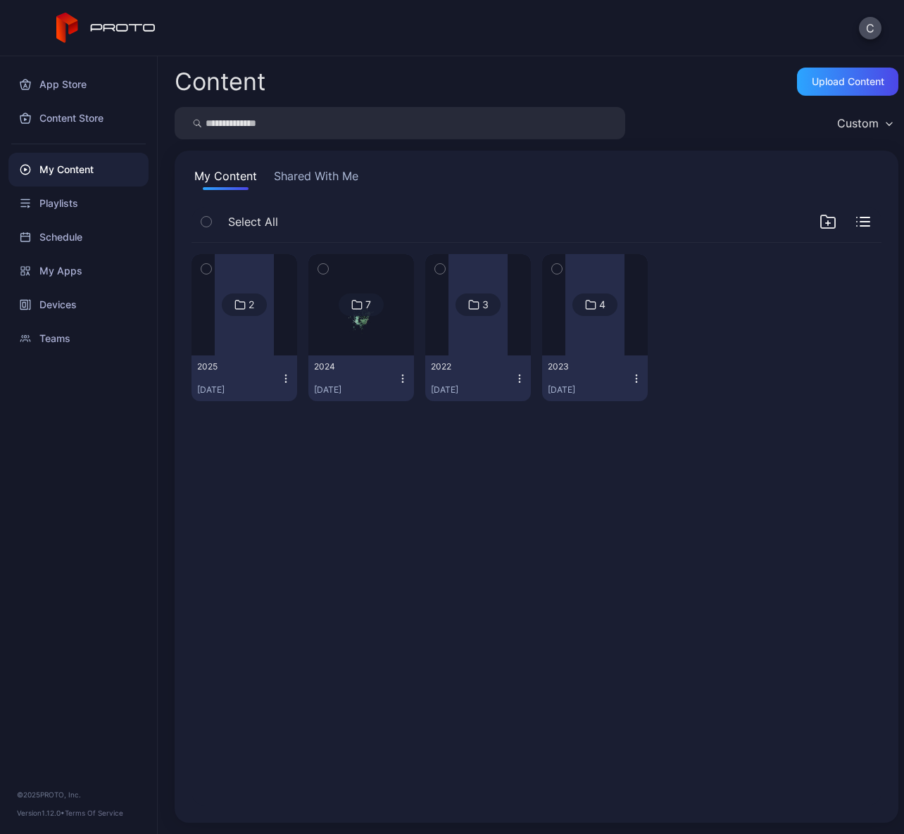
click at [234, 353] on div at bounding box center [244, 304] width 59 height 101
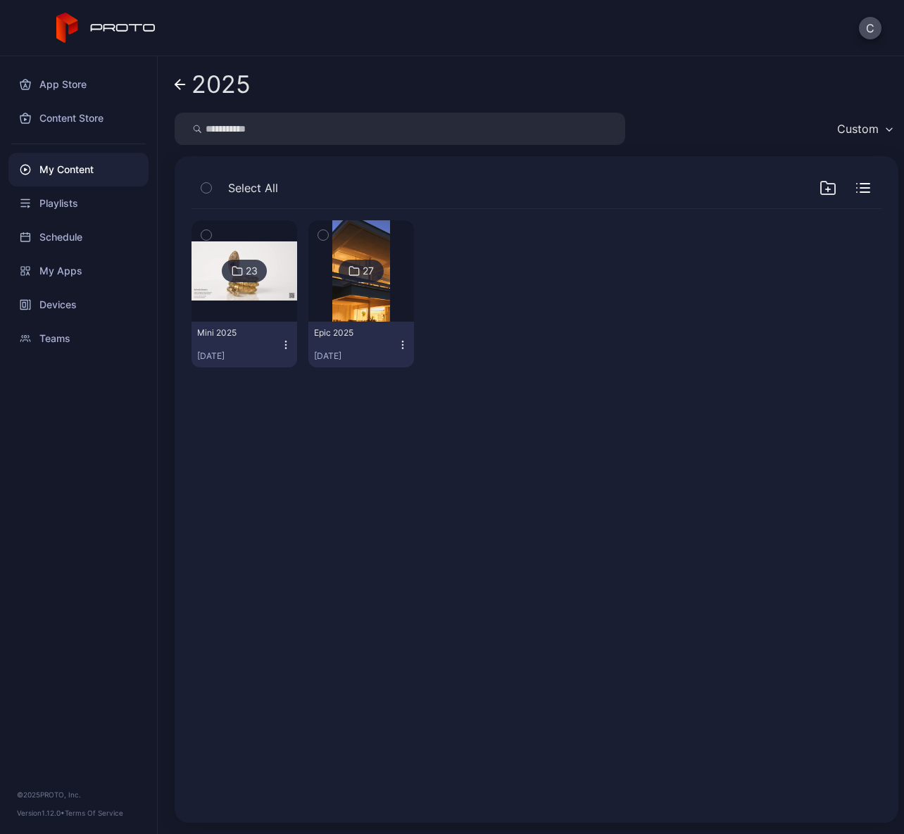
click at [245, 321] on div at bounding box center [244, 270] width 101 height 101
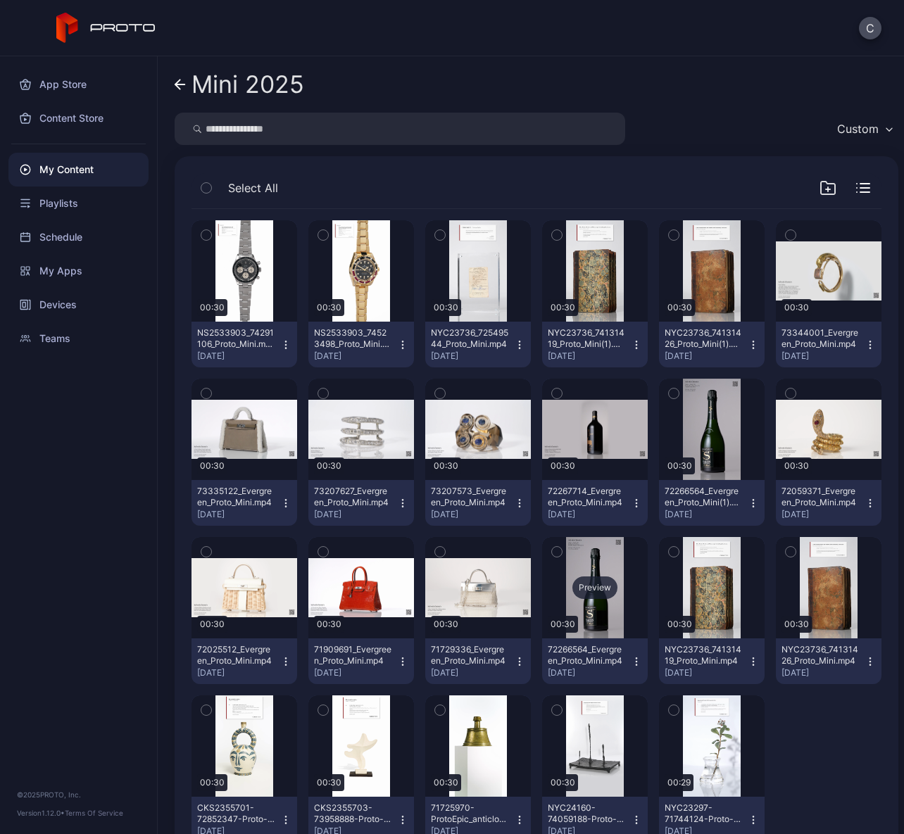
scroll to position [48, 0]
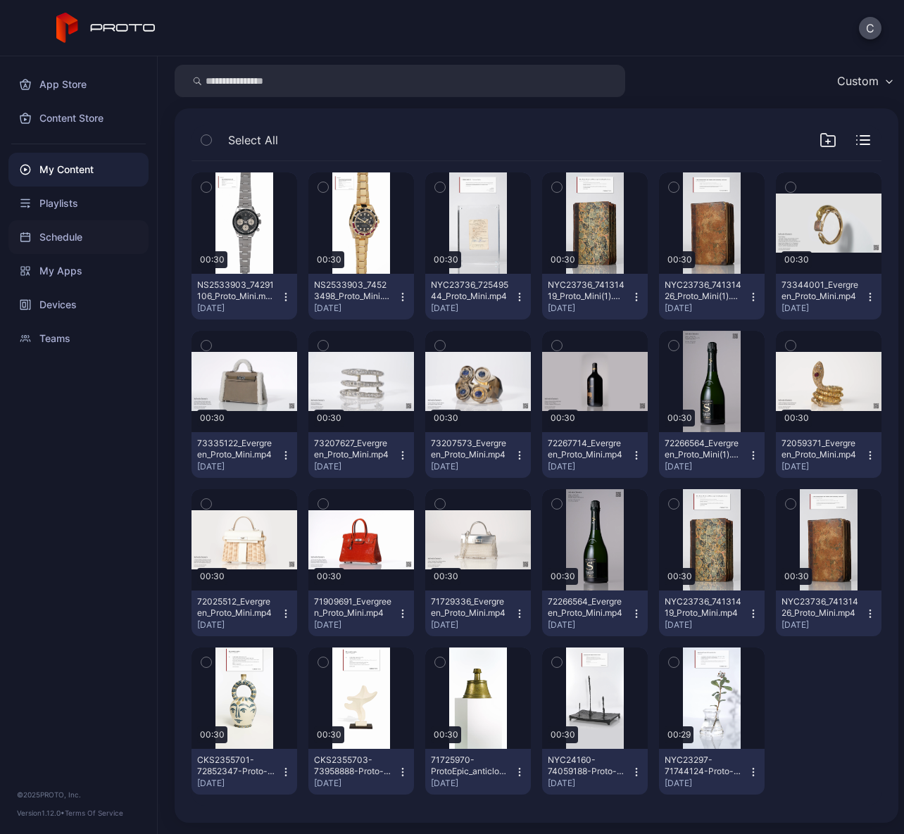
click at [85, 236] on div "Schedule" at bounding box center [78, 237] width 140 height 34
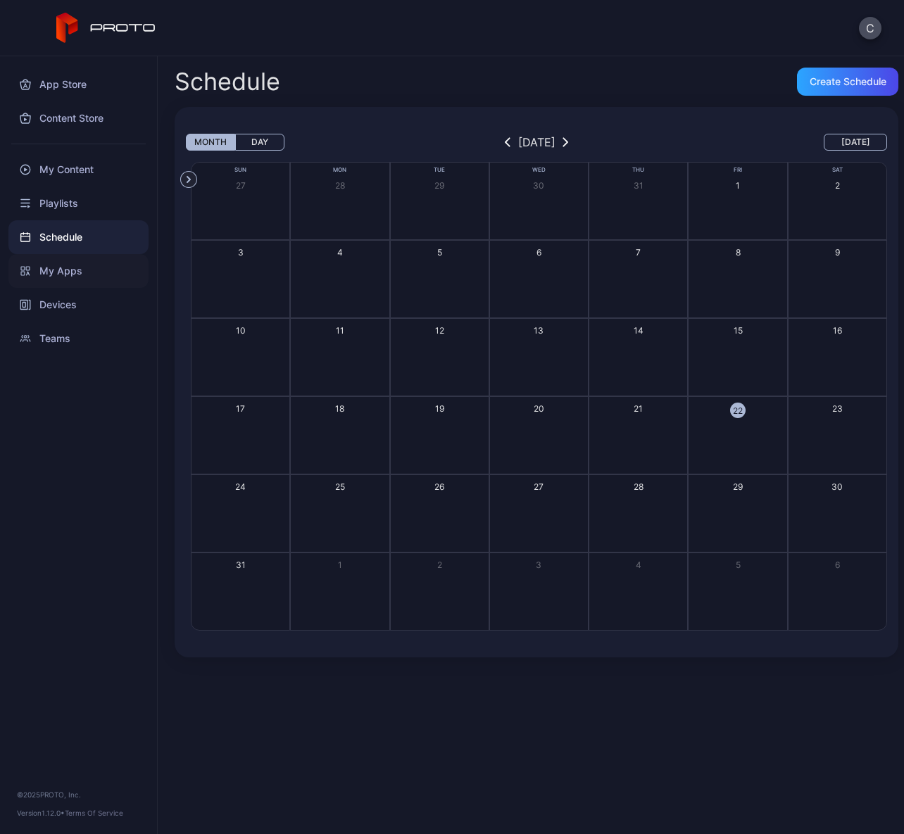
click at [77, 267] on div "My Apps" at bounding box center [78, 271] width 140 height 34
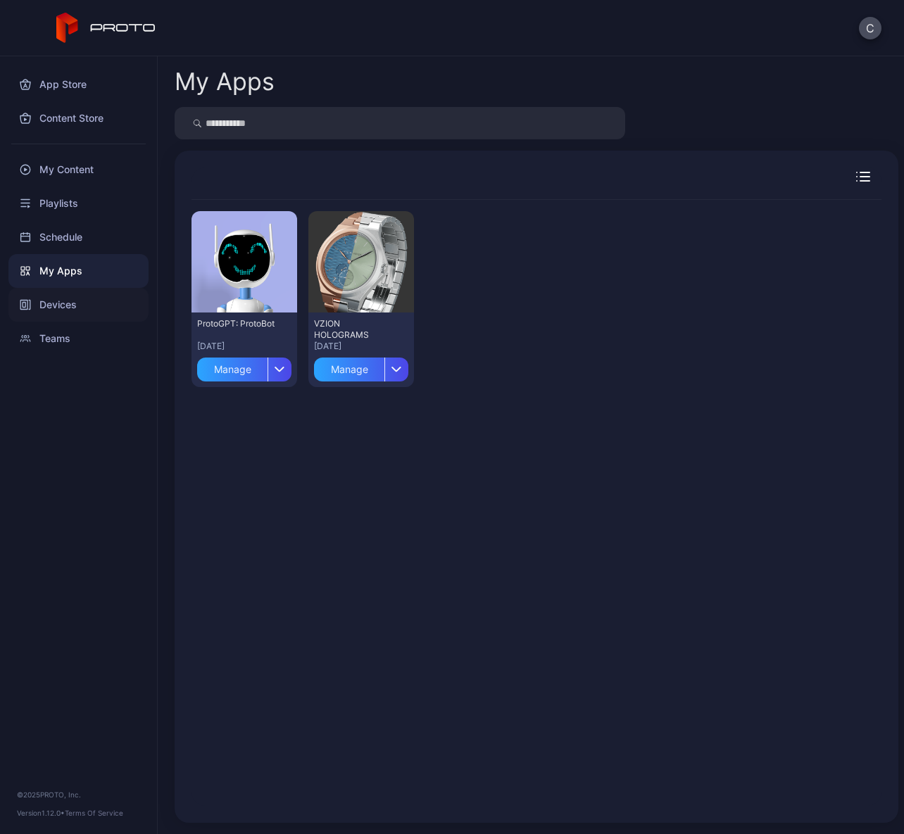
click at [77, 305] on div "Devices" at bounding box center [78, 305] width 140 height 34
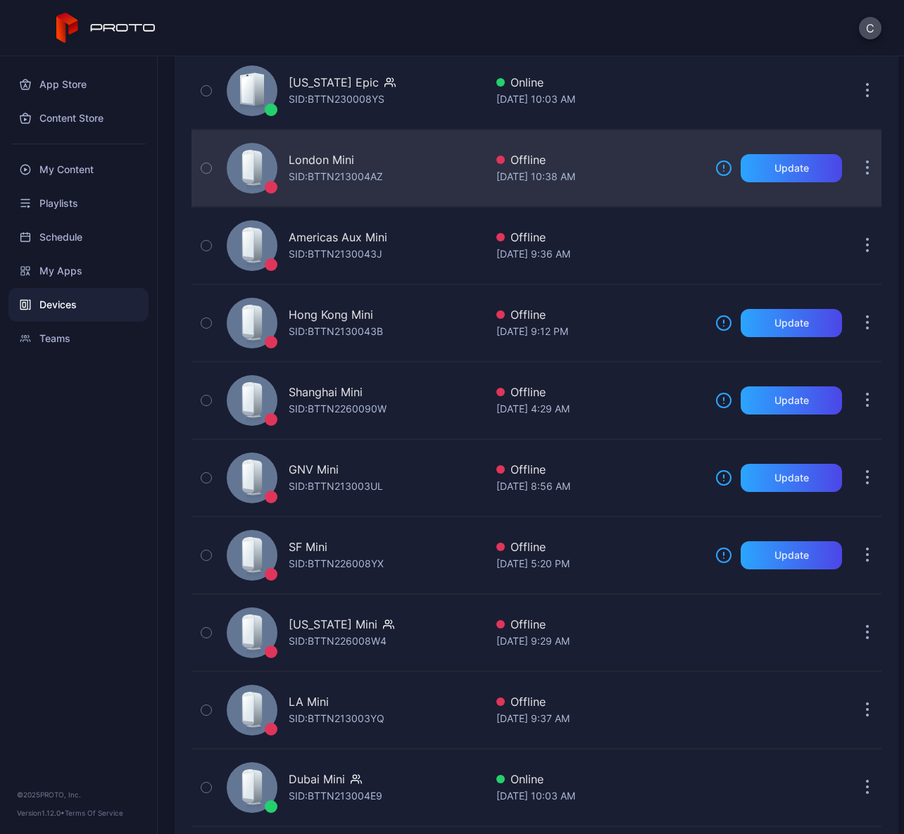
scroll to position [360, 0]
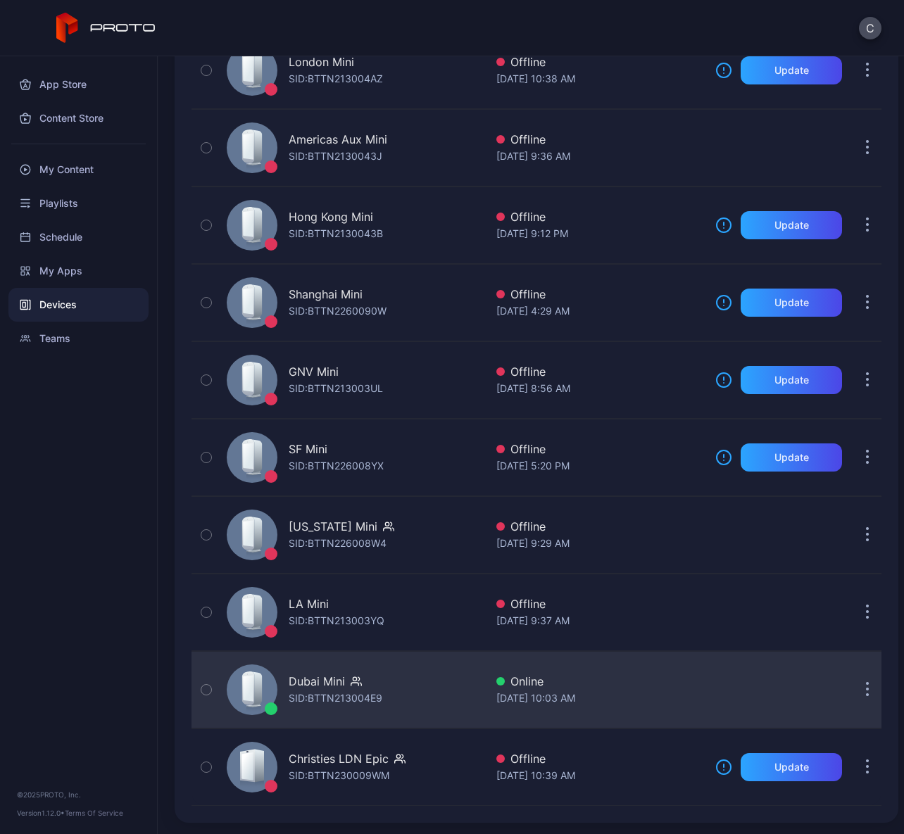
click at [403, 705] on div "Dubai Mini SID: BTTN213004E9" at bounding box center [353, 690] width 264 height 70
